Goal: Information Seeking & Learning: Learn about a topic

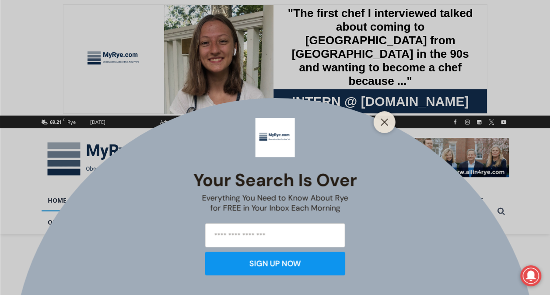
click at [383, 119] on icon "Close" at bounding box center [385, 122] width 8 height 8
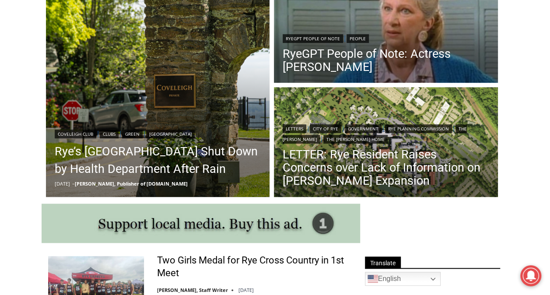
scroll to position [270, 0]
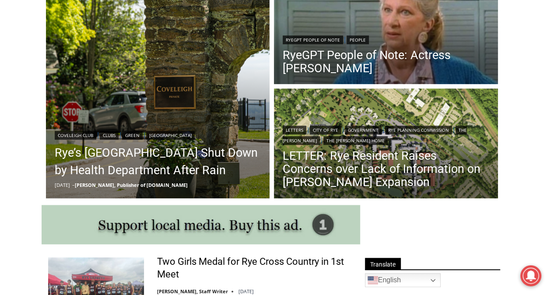
click at [415, 58] on link "RyeGPT People of Note: Actress [PERSON_NAME]" at bounding box center [386, 62] width 207 height 26
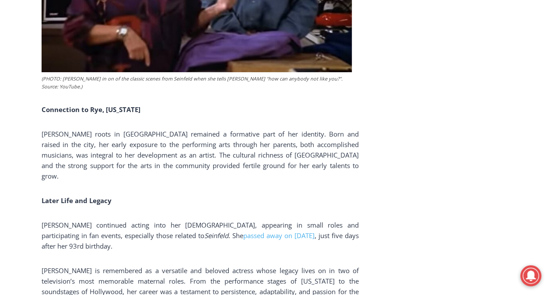
scroll to position [1574, 0]
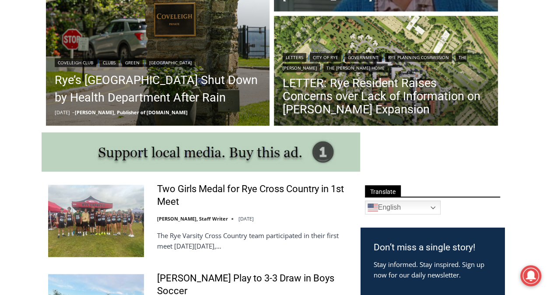
scroll to position [343, 0]
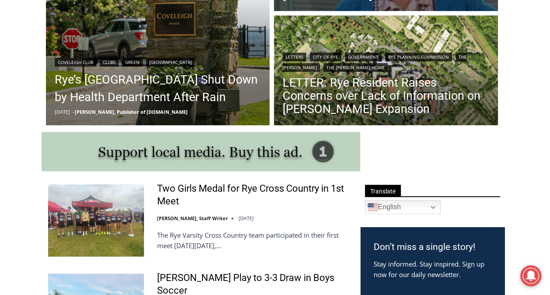
click at [381, 95] on link "LETTER: Rye Resident Raises Concerns over Lack of Information on [PERSON_NAME] …" at bounding box center [386, 95] width 207 height 39
